Goal: Task Accomplishment & Management: Manage account settings

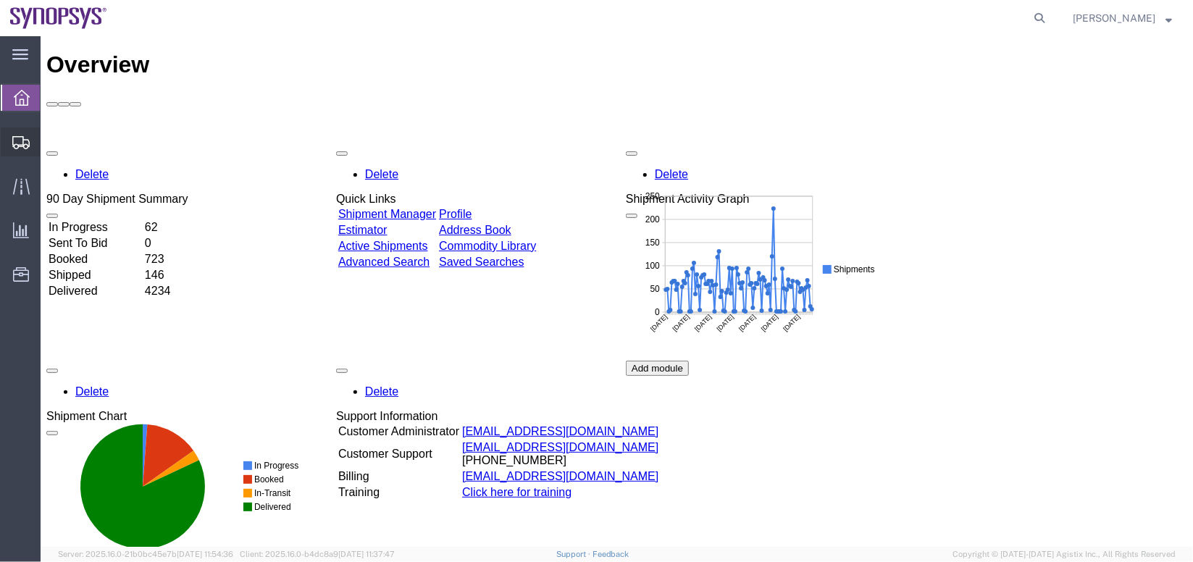
click at [0, 0] on span "Shipment Manager" at bounding box center [0, 0] width 0 height 0
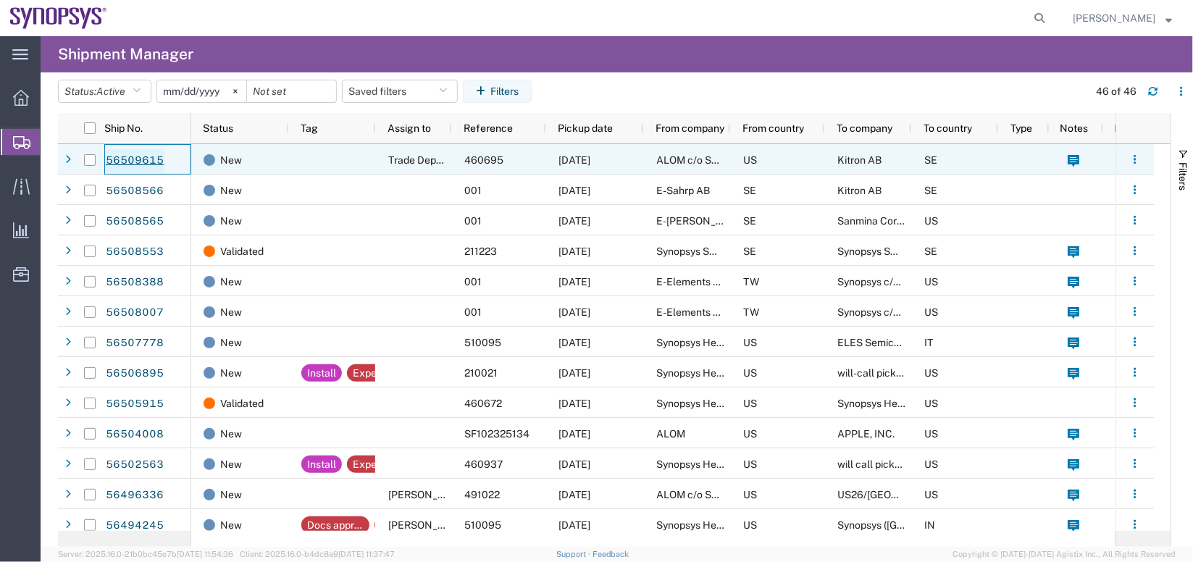
click at [141, 157] on link "56509615" at bounding box center [134, 160] width 59 height 23
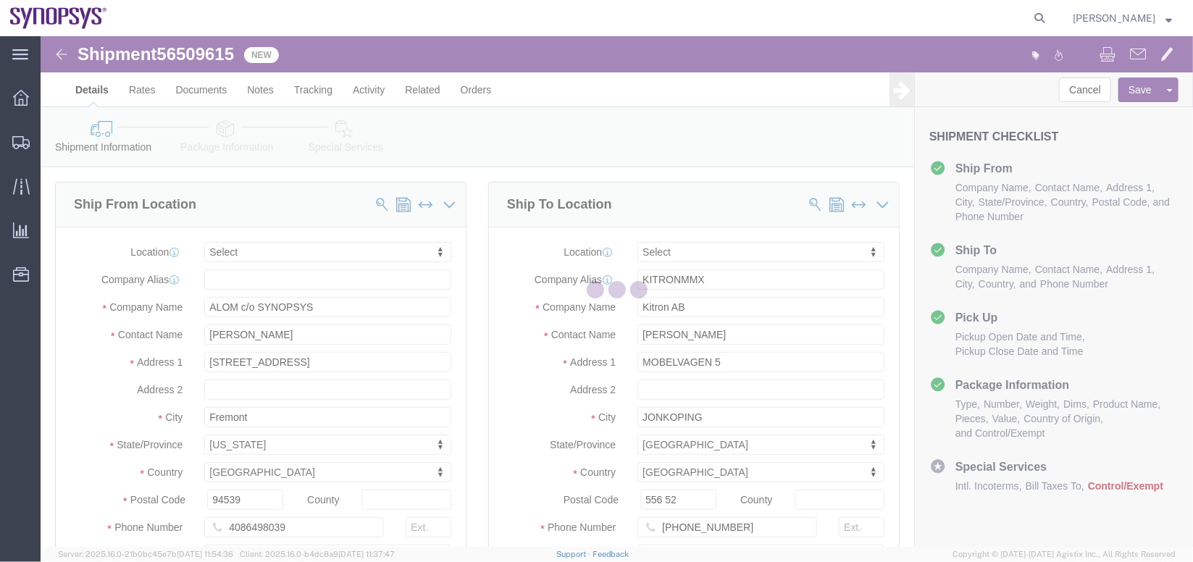
select select
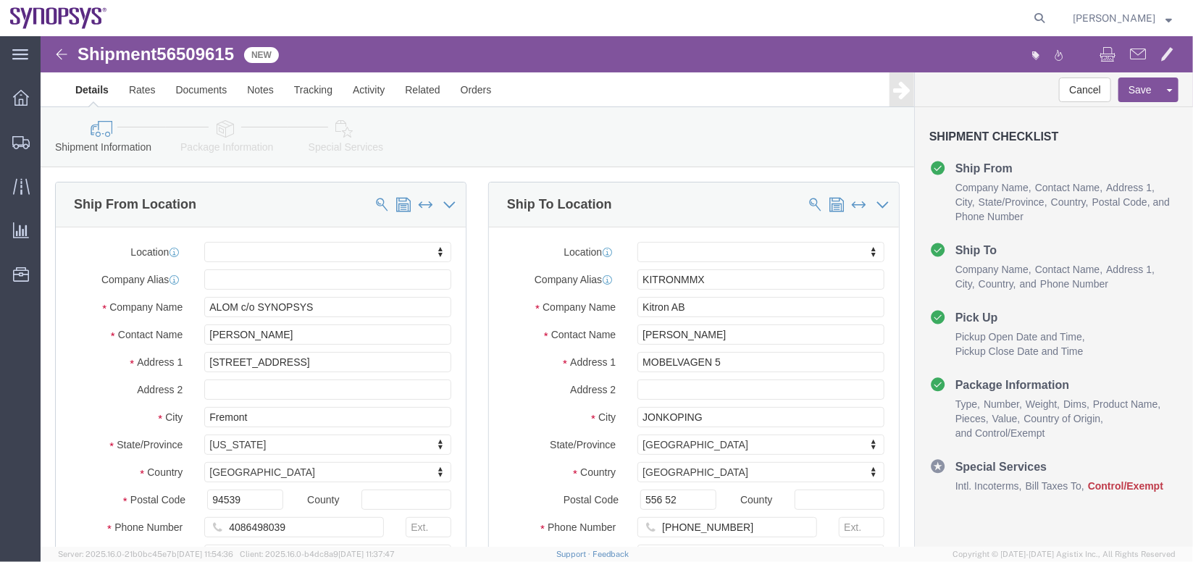
click icon
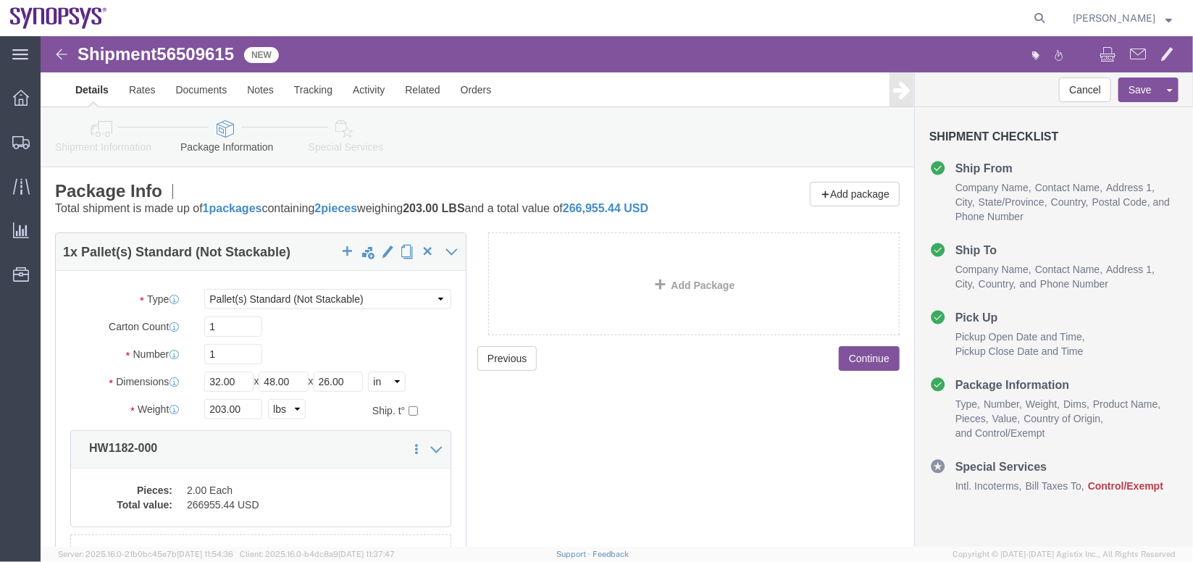
scroll to position [124, 0]
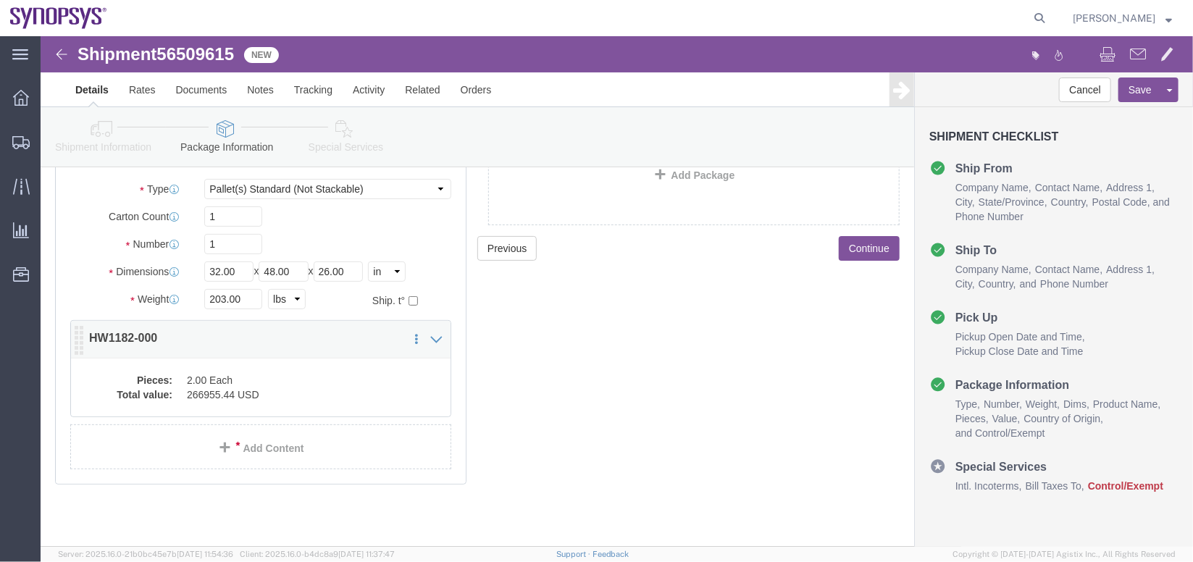
click dd "2.00 Each"
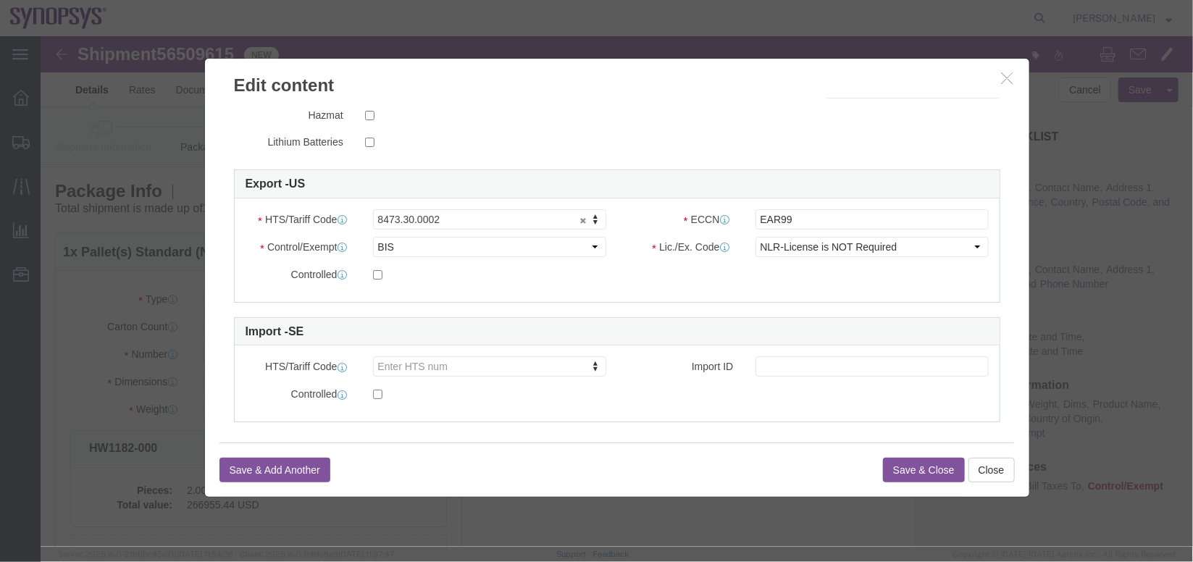
scroll to position [0, 0]
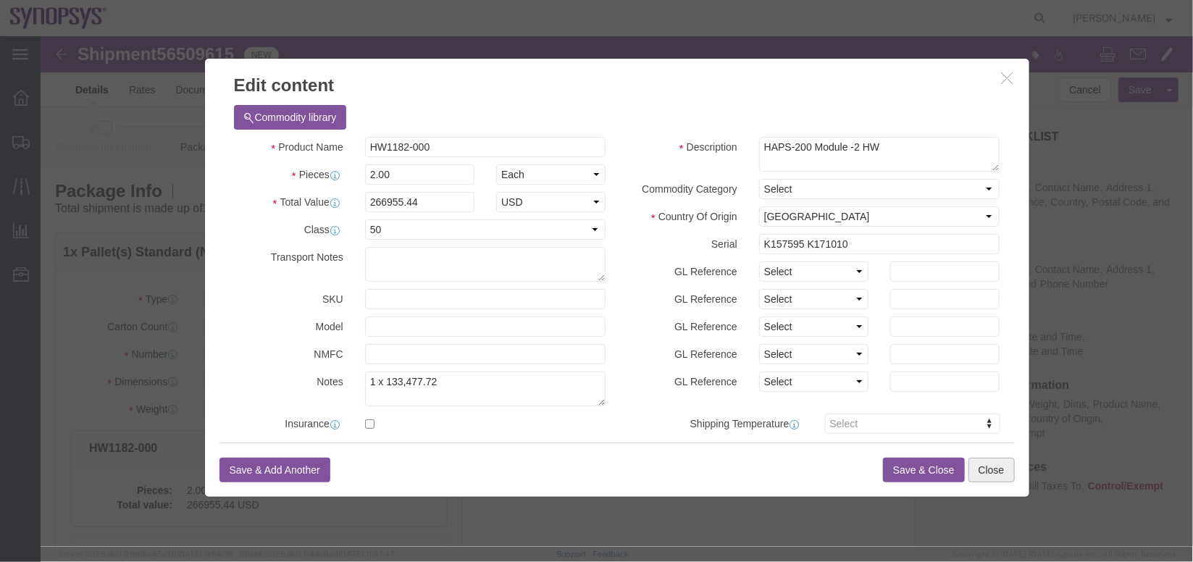
click button "Close"
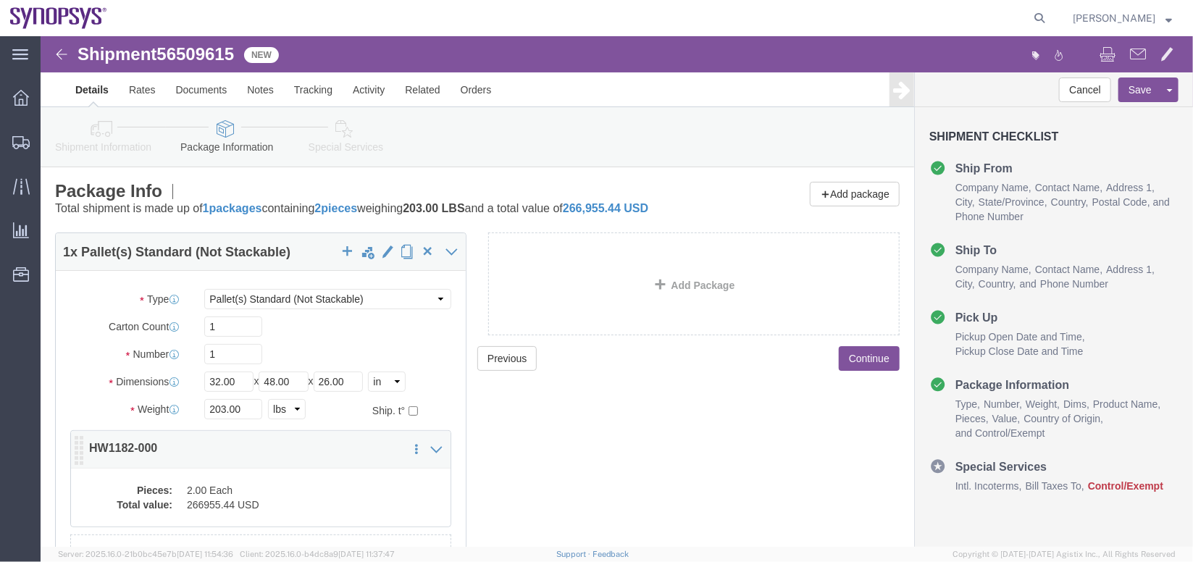
scroll to position [124, 0]
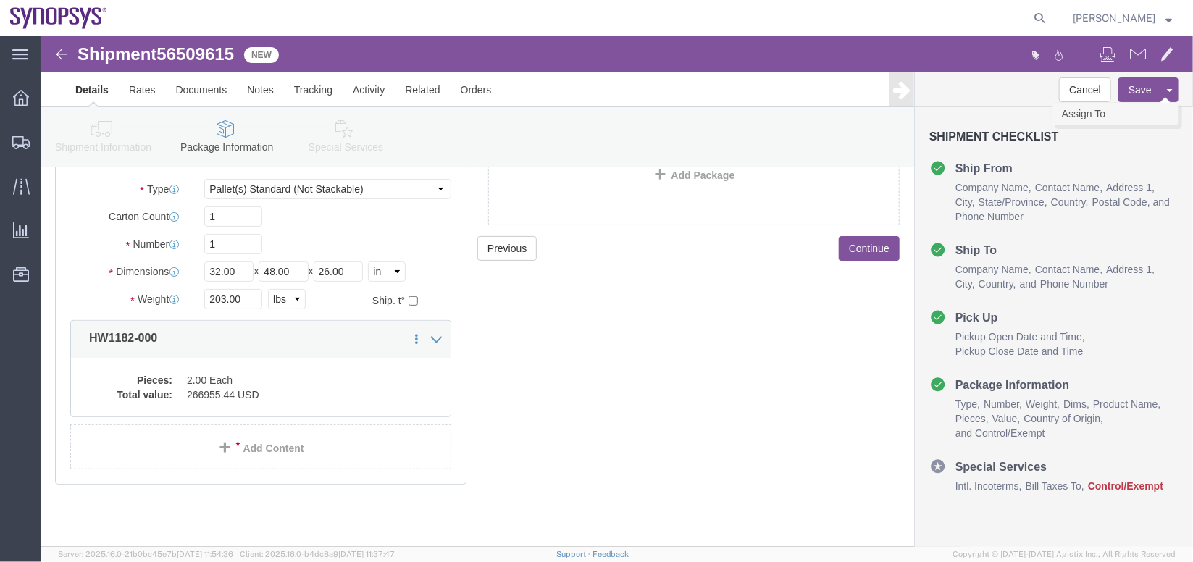
click link "Assign To"
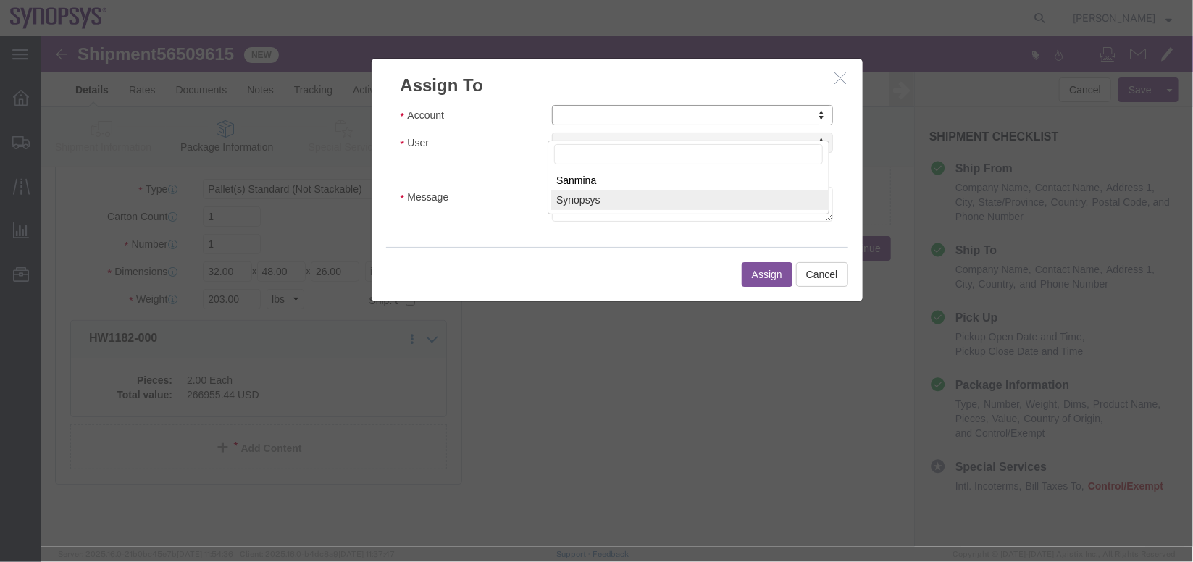
select select "117156"
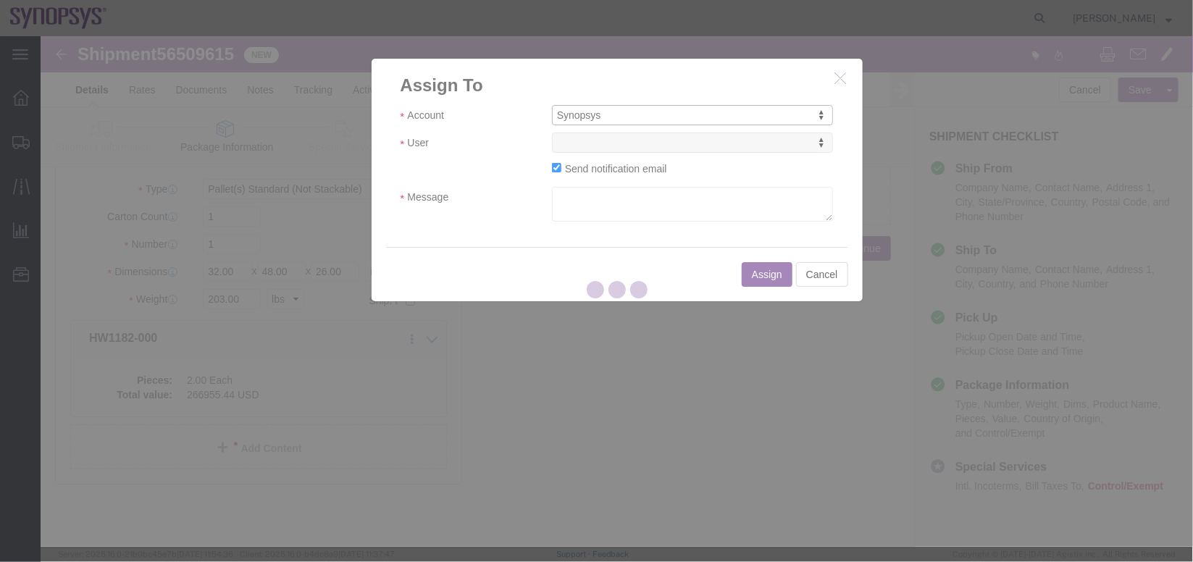
select select
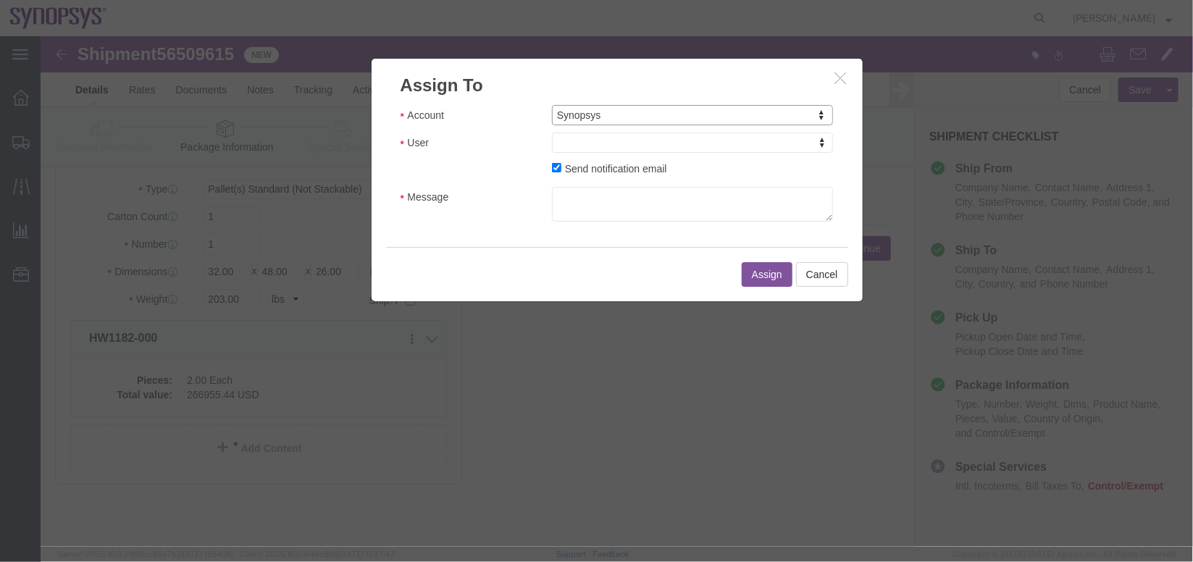
type input "s"
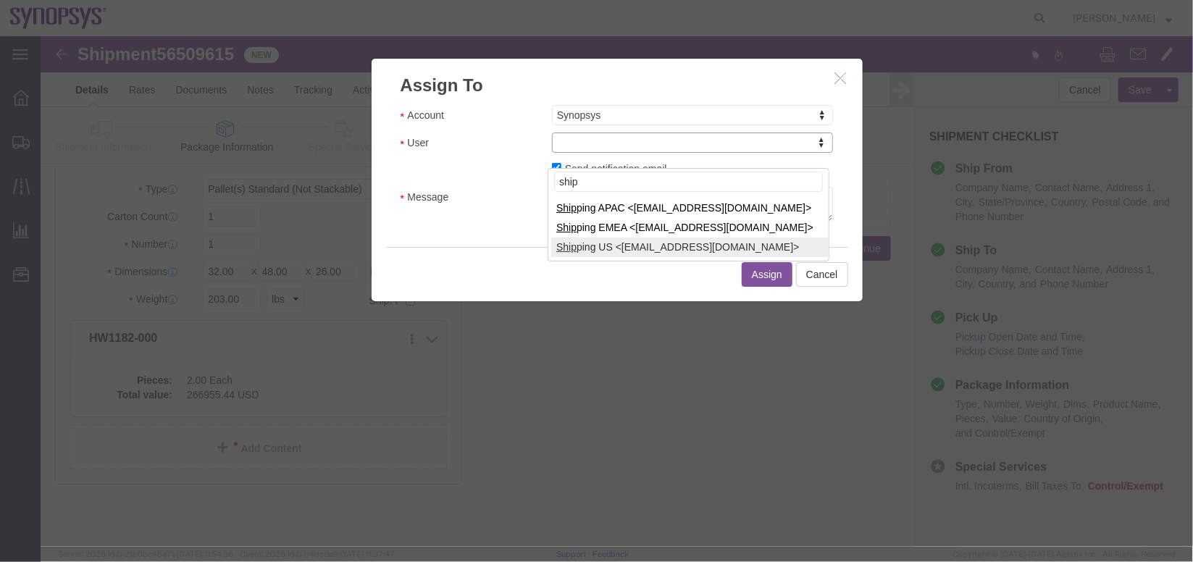
type input "ship"
select select "100122"
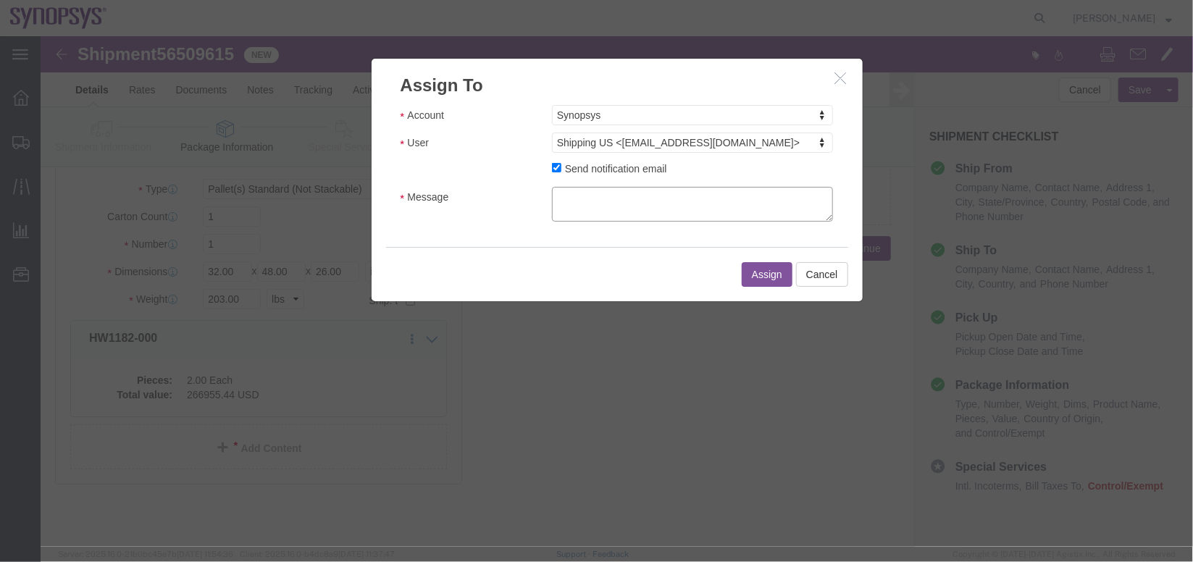
click textarea "Message"
type textarea "a"
click button "Assign"
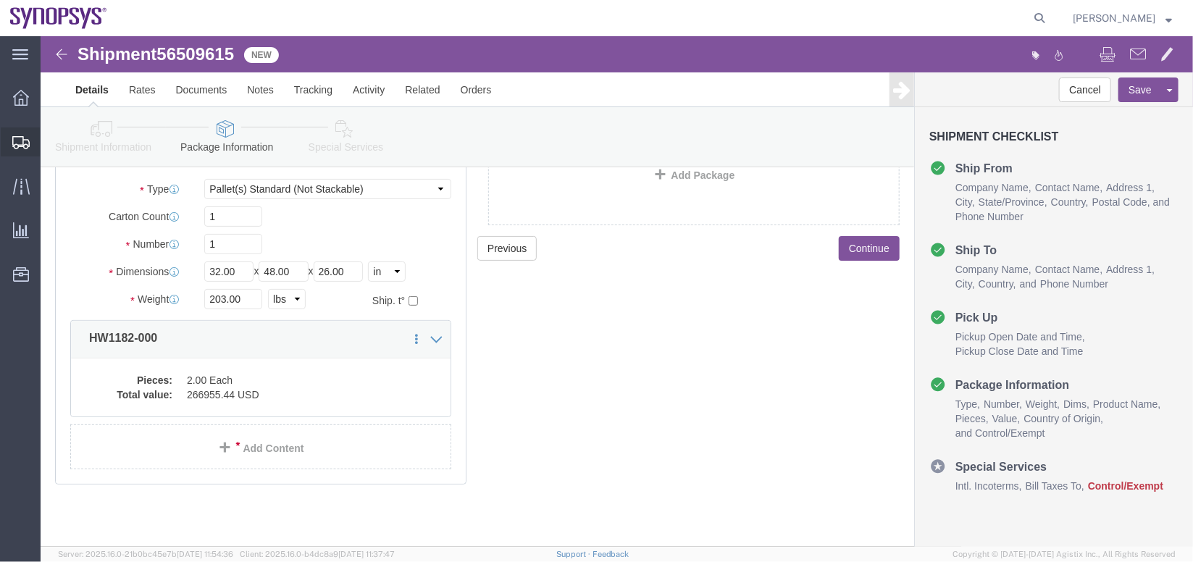
click at [0, 0] on span "Shipment Manager" at bounding box center [0, 0] width 0 height 0
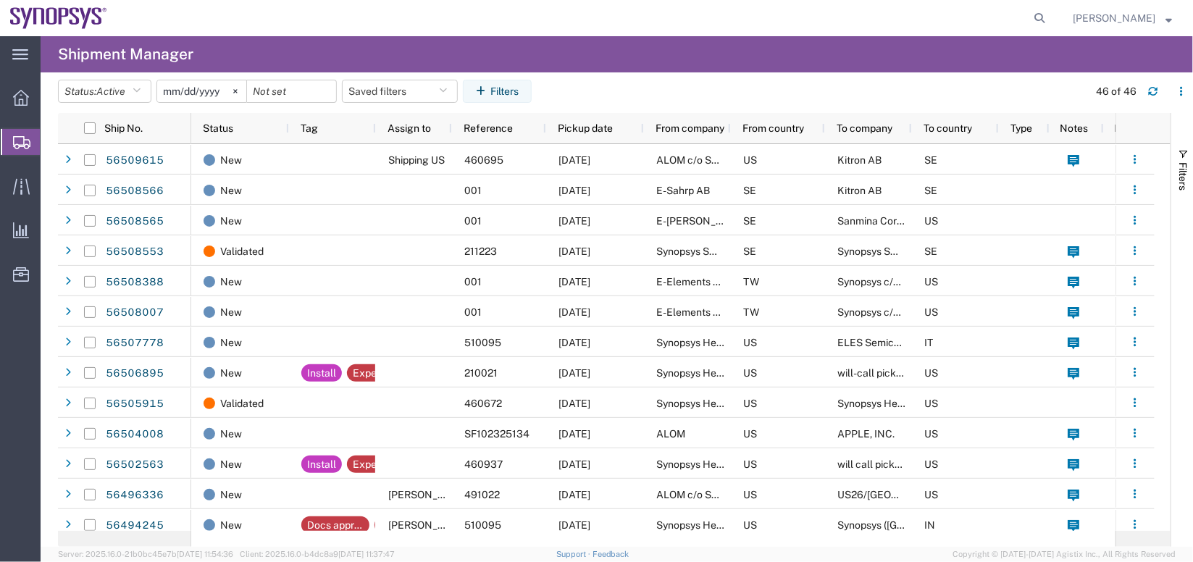
click at [0, 409] on div "main_menu Created with Sketch. Collapse Menu Overview Shipments Shipment Manage…" at bounding box center [20, 299] width 41 height 526
